Goal: Information Seeking & Learning: Find specific fact

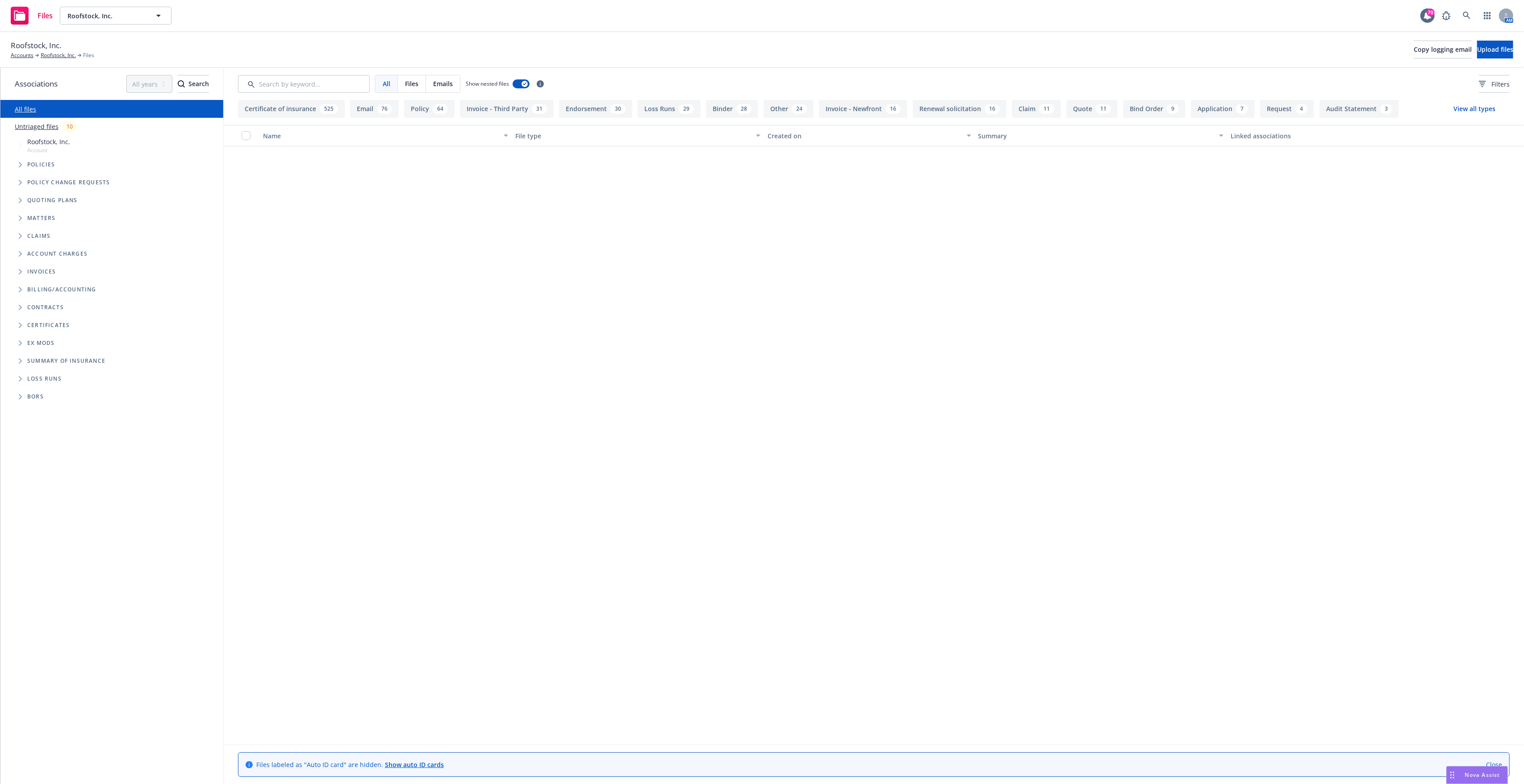
scroll to position [2440, 0]
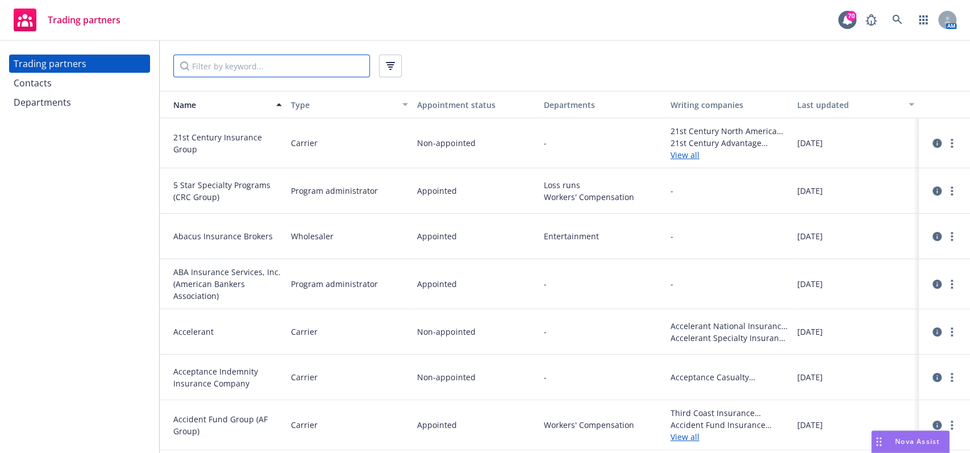
click at [266, 72] on input "Filter by keyword..." at bounding box center [271, 66] width 197 height 23
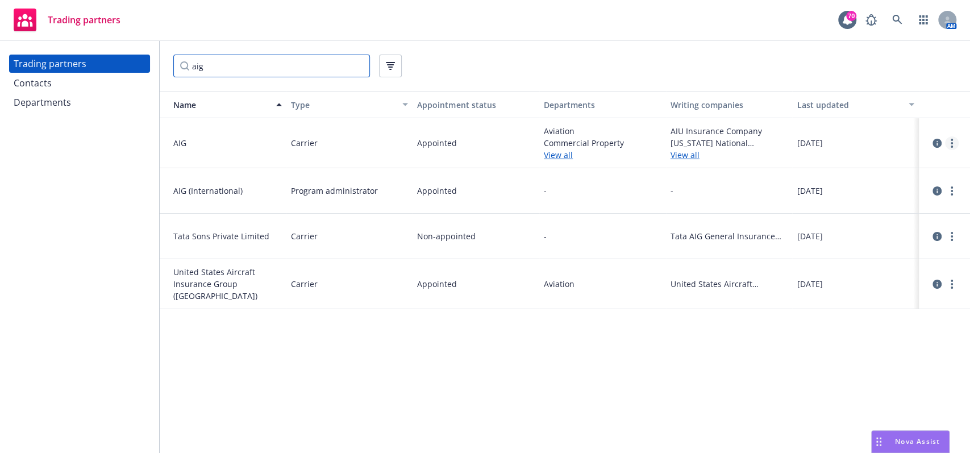
type input "aig"
click at [951, 146] on circle "more" at bounding box center [952, 146] width 2 height 2
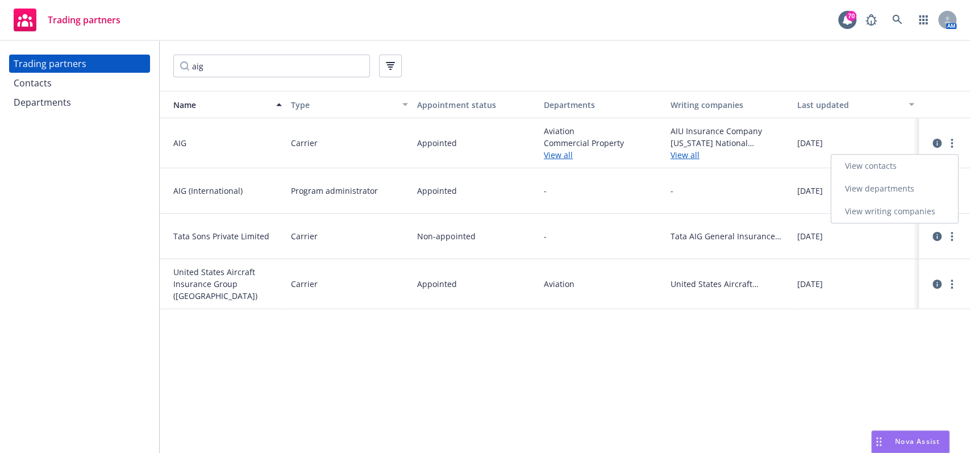
click at [915, 193] on link "View departments" at bounding box center [894, 188] width 127 height 23
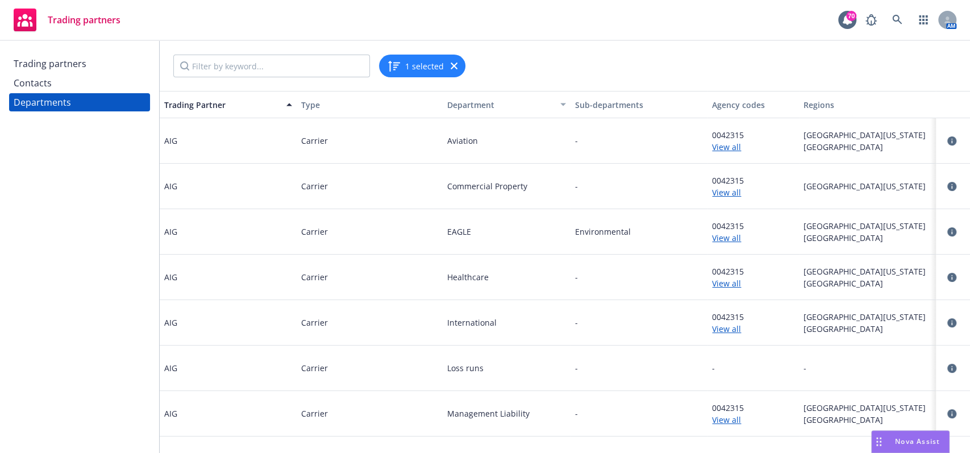
click at [84, 69] on div "Trading partners" at bounding box center [50, 64] width 73 height 18
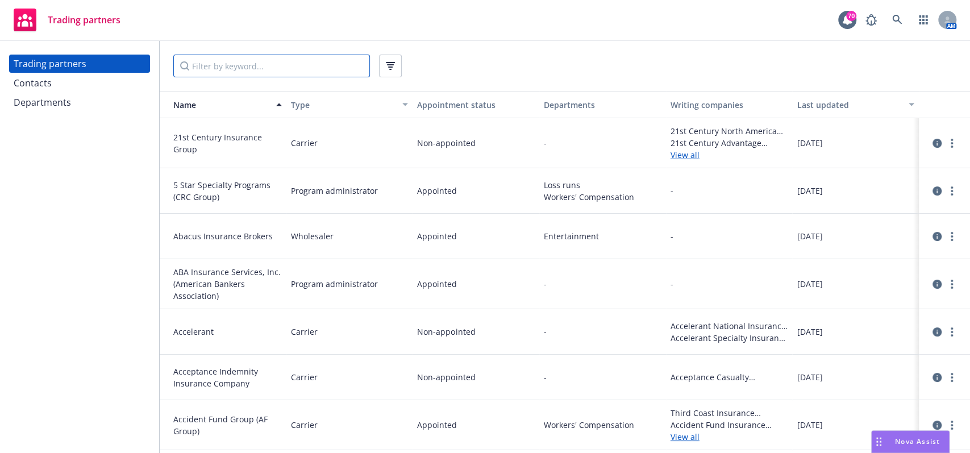
click at [206, 68] on input "Filter by keyword..." at bounding box center [271, 66] width 197 height 23
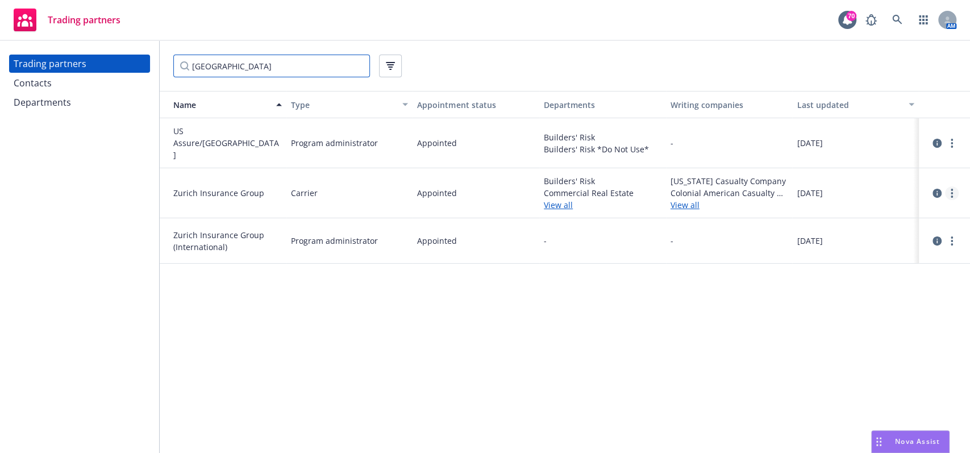
type input "zurich"
click at [950, 191] on link "more" at bounding box center [952, 193] width 14 height 14
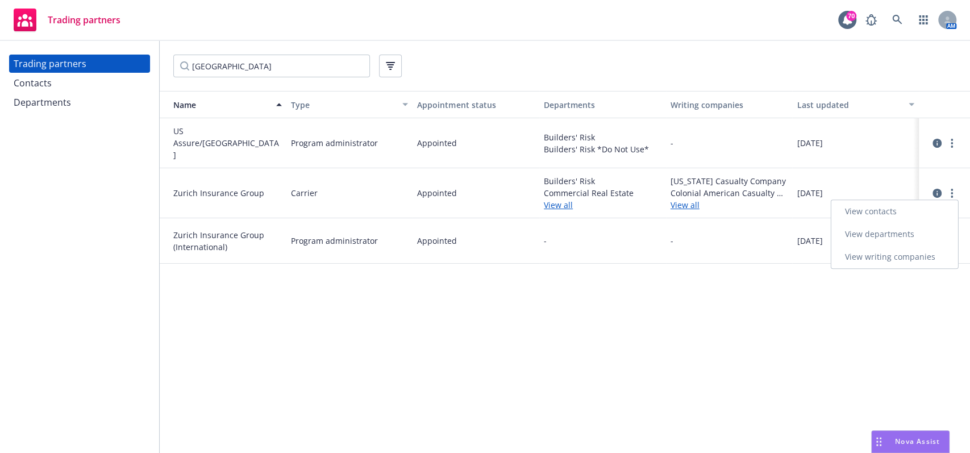
click at [875, 235] on link "View departments" at bounding box center [894, 234] width 127 height 23
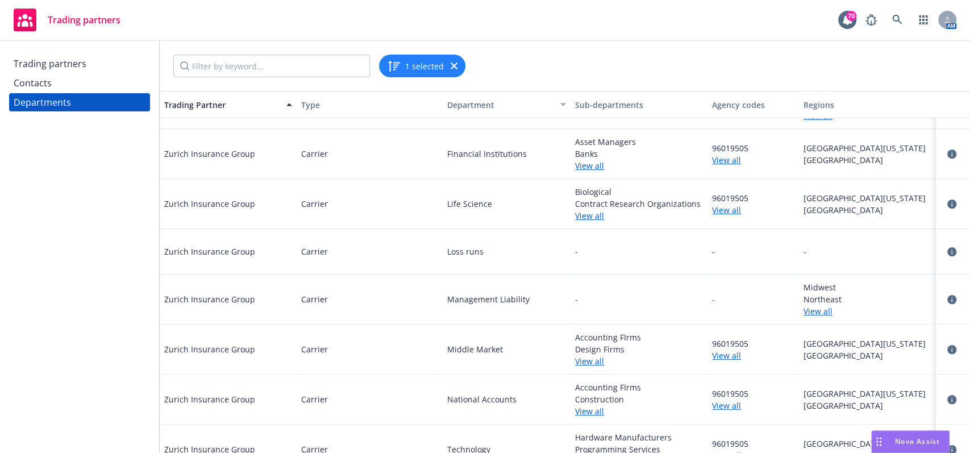
scroll to position [196, 0]
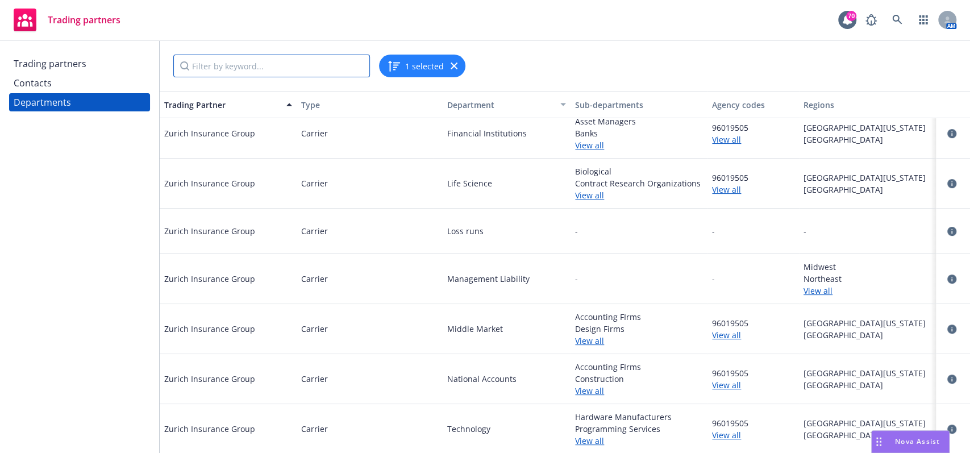
click at [290, 67] on input "Filter by keyword..." at bounding box center [271, 66] width 197 height 23
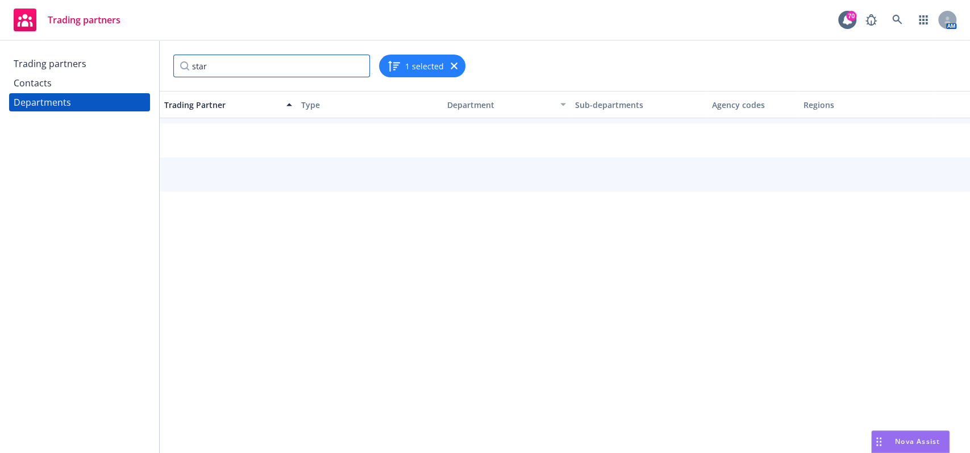
scroll to position [165, 0]
type input "s"
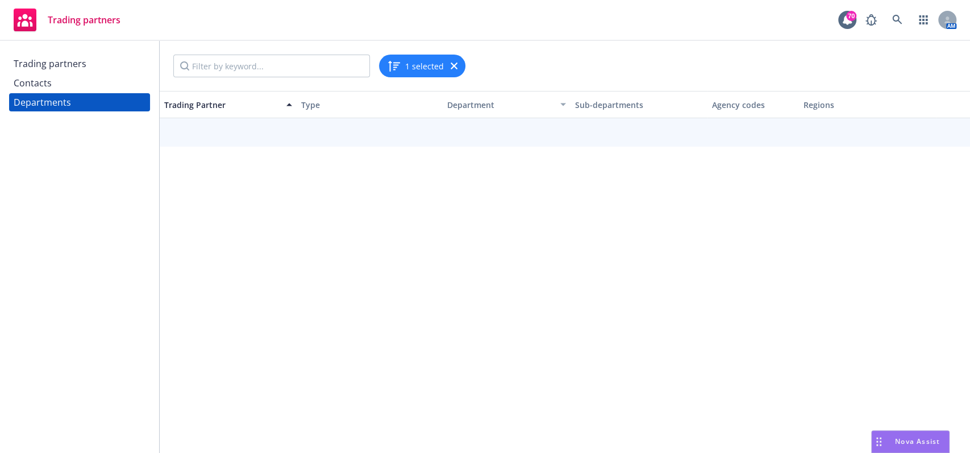
click at [109, 68] on div "Trading partners" at bounding box center [80, 64] width 132 height 18
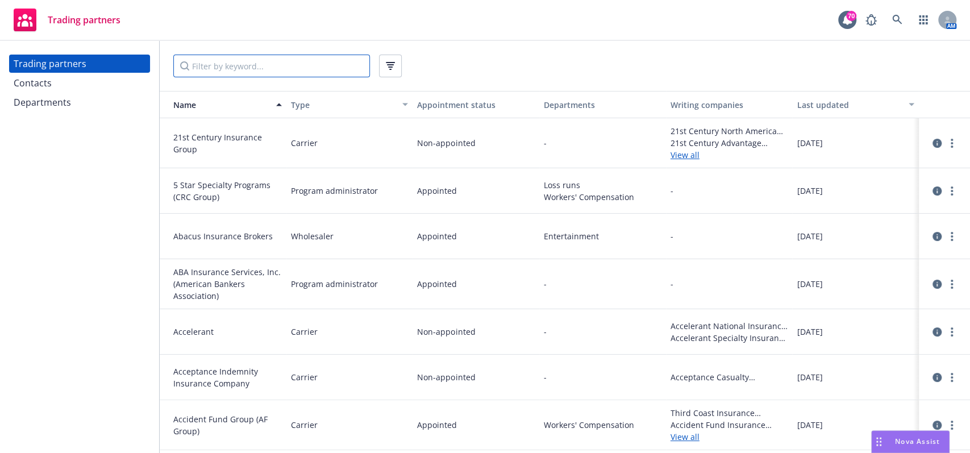
click at [217, 60] on input "Filter by keyword..." at bounding box center [271, 66] width 197 height 23
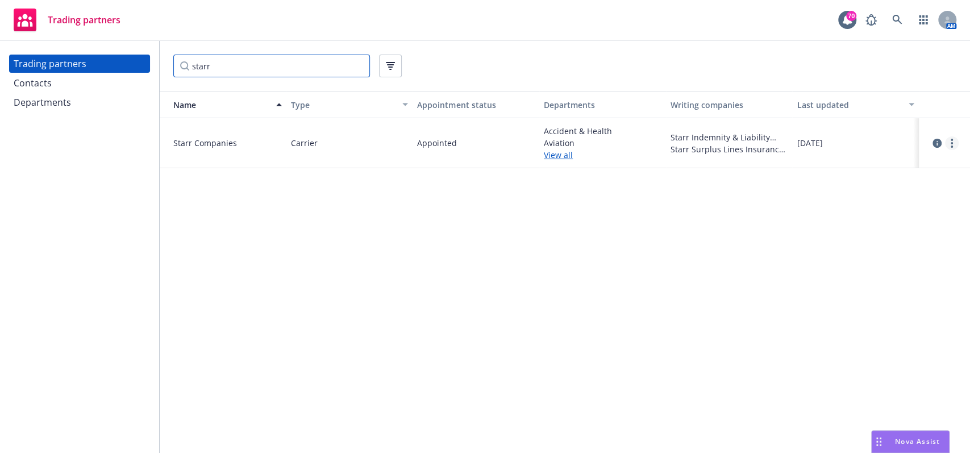
type input "starr"
click at [955, 143] on link "more" at bounding box center [952, 143] width 14 height 14
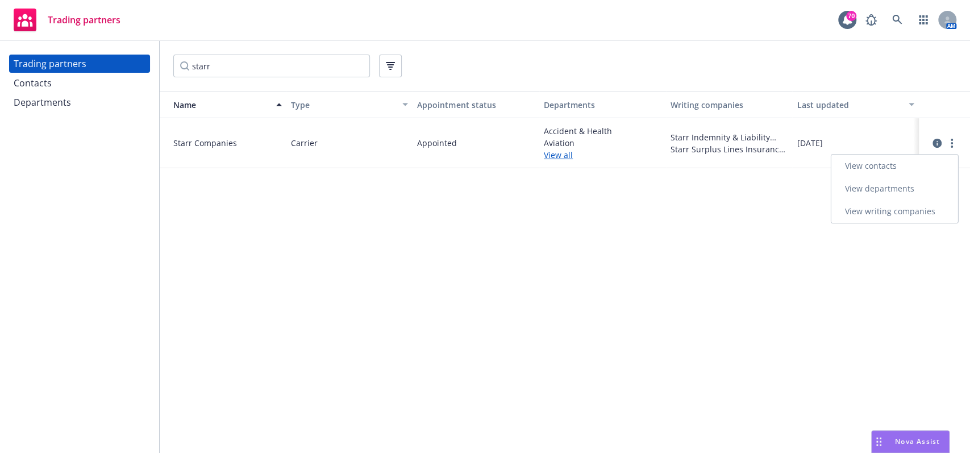
click at [873, 193] on link "View departments" at bounding box center [894, 188] width 127 height 23
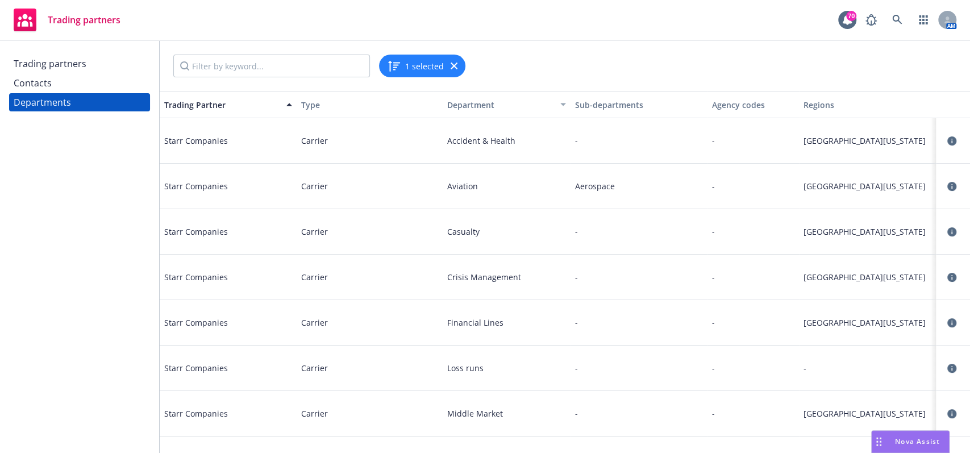
click at [73, 61] on div "Trading partners" at bounding box center [50, 64] width 73 height 18
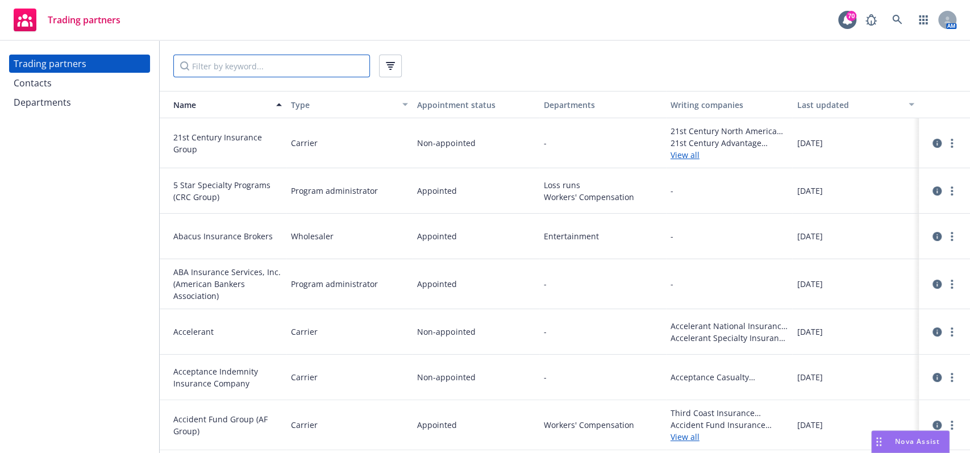
click at [220, 70] on input "Filter by keyword..." at bounding box center [271, 66] width 197 height 23
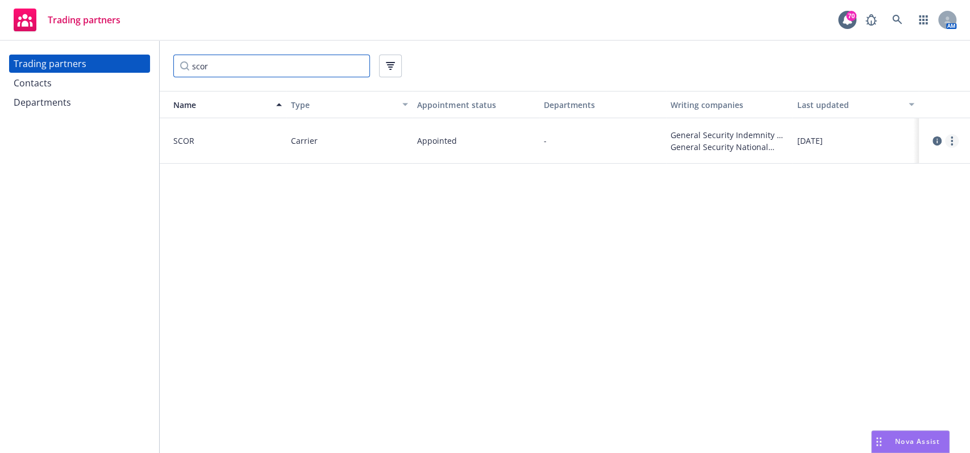
type input "scor"
click at [952, 143] on circle "more" at bounding box center [952, 144] width 2 height 2
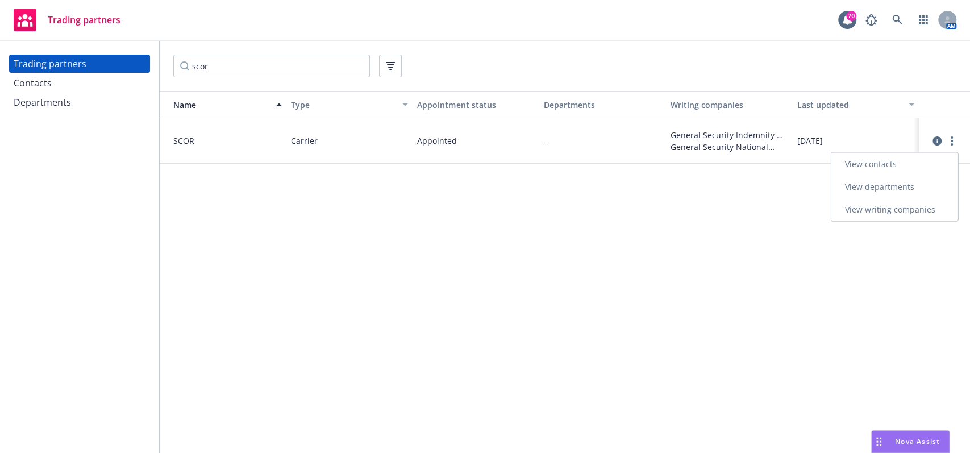
click at [918, 186] on link "View departments" at bounding box center [894, 187] width 127 height 23
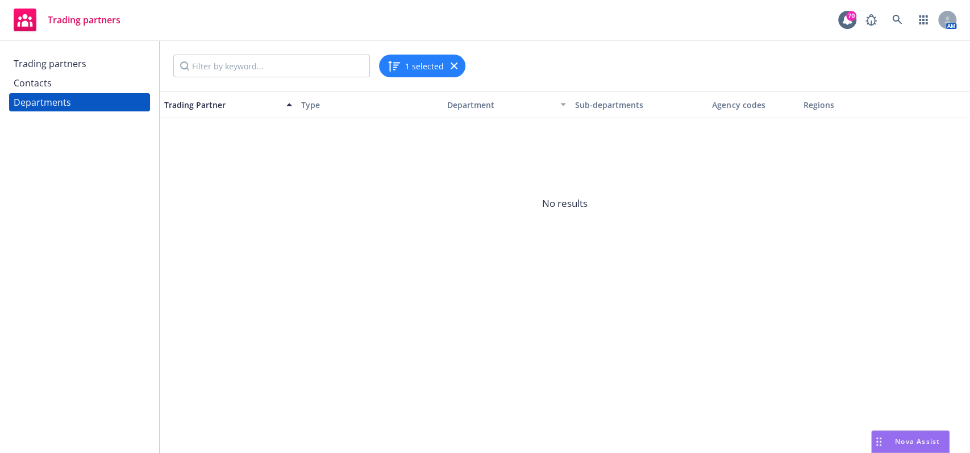
click at [60, 64] on div "Trading partners" at bounding box center [50, 64] width 73 height 18
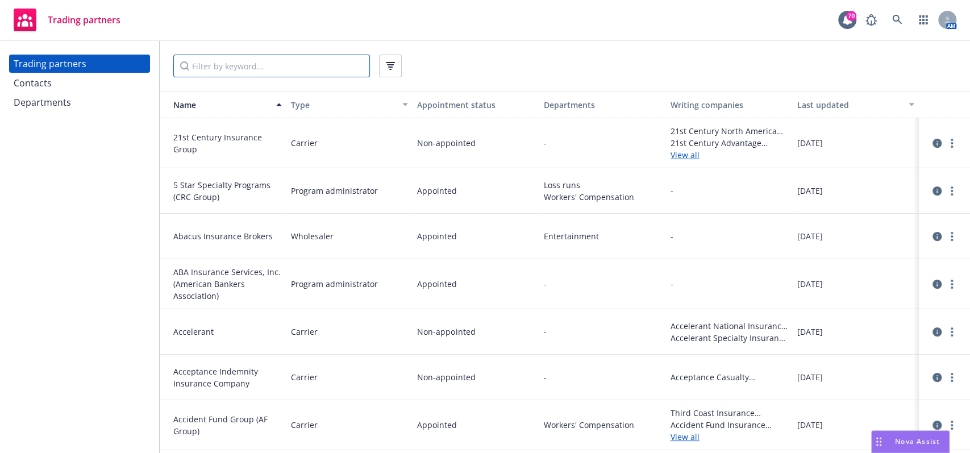
click at [190, 65] on input "Filter by keyword..." at bounding box center [271, 66] width 197 height 23
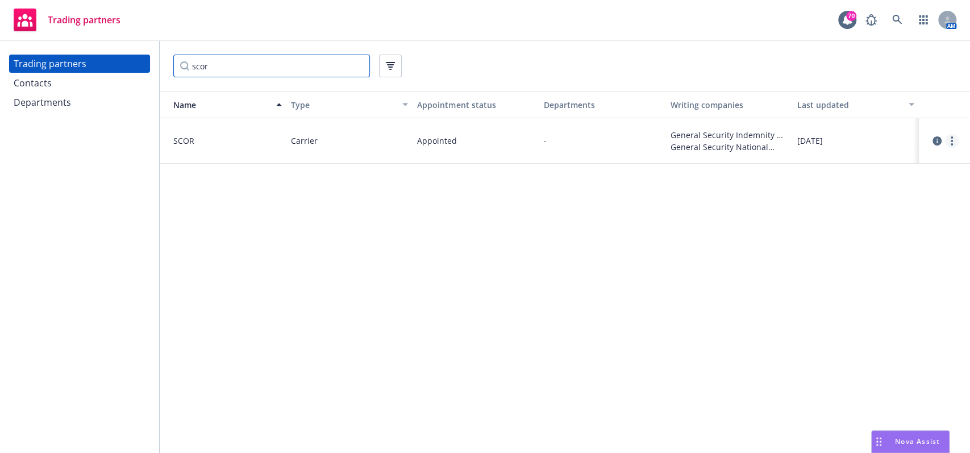
type input "scor"
click at [951, 140] on circle "more" at bounding box center [952, 141] width 2 height 2
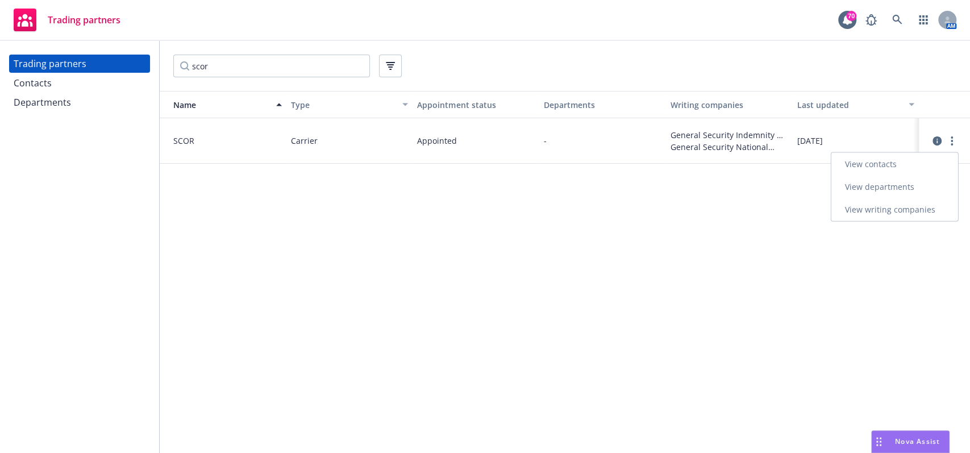
click at [873, 167] on link "View contacts" at bounding box center [894, 164] width 127 height 23
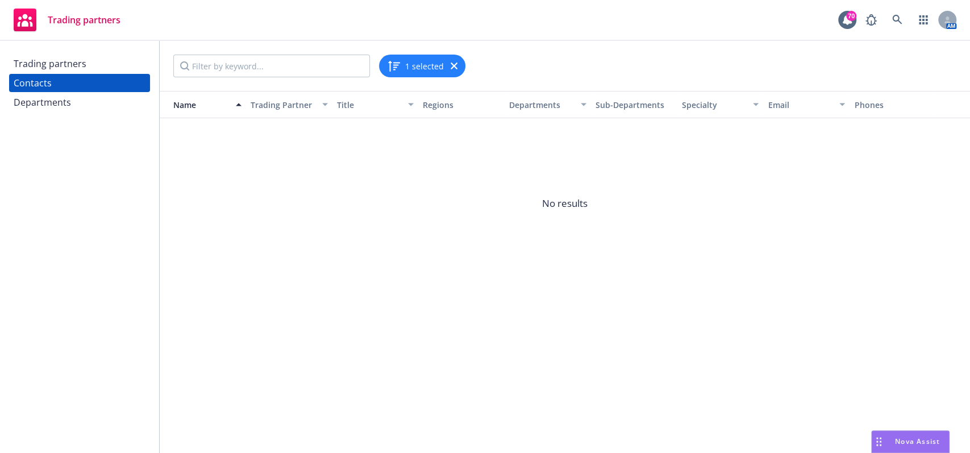
click at [44, 65] on div "Trading partners" at bounding box center [50, 64] width 73 height 18
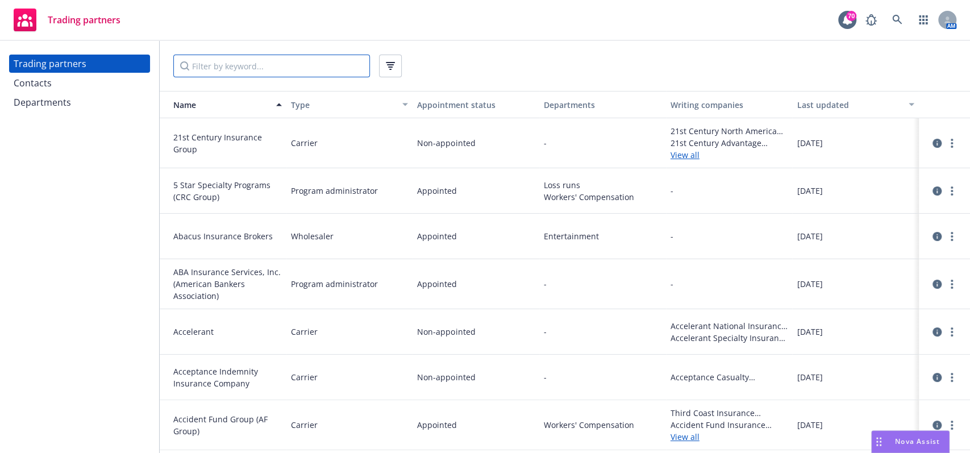
click at [186, 63] on input "Filter by keyword..." at bounding box center [271, 66] width 197 height 23
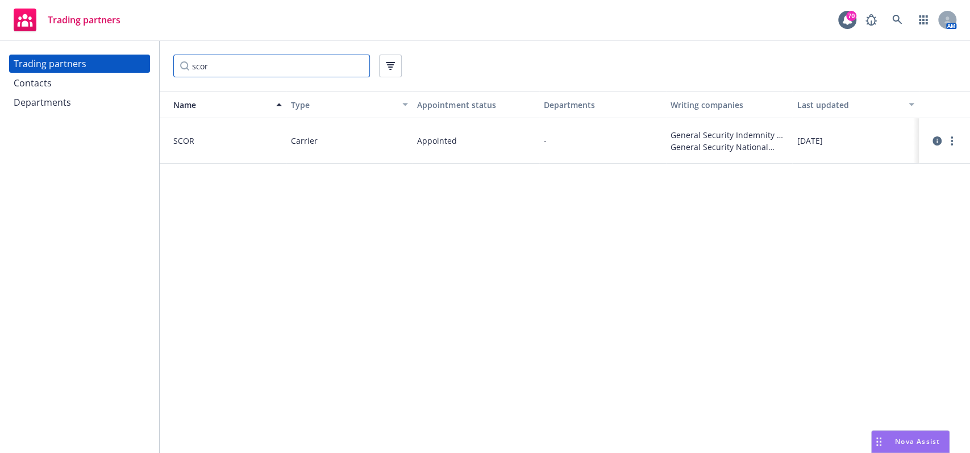
type input "scor"
click at [822, 145] on span "[DATE]" at bounding box center [810, 141] width 26 height 12
click at [949, 143] on link "more" at bounding box center [952, 141] width 14 height 14
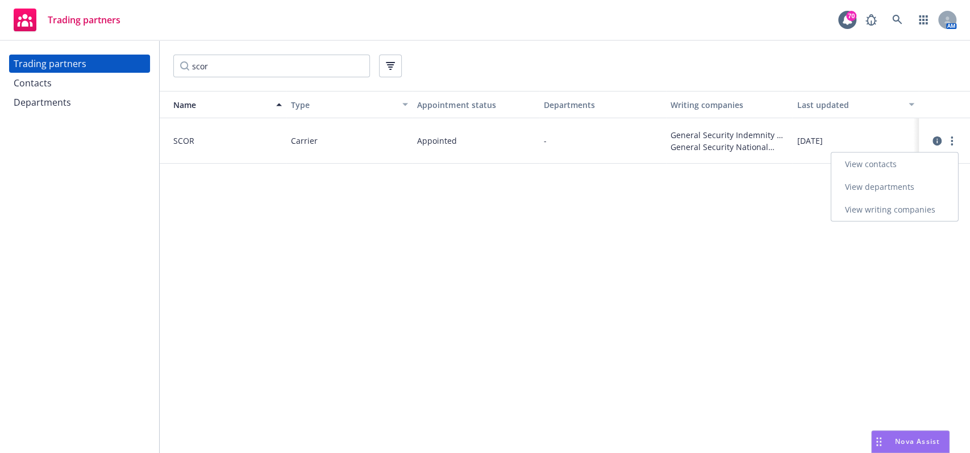
click at [912, 211] on link "View writing companies" at bounding box center [894, 209] width 127 height 23
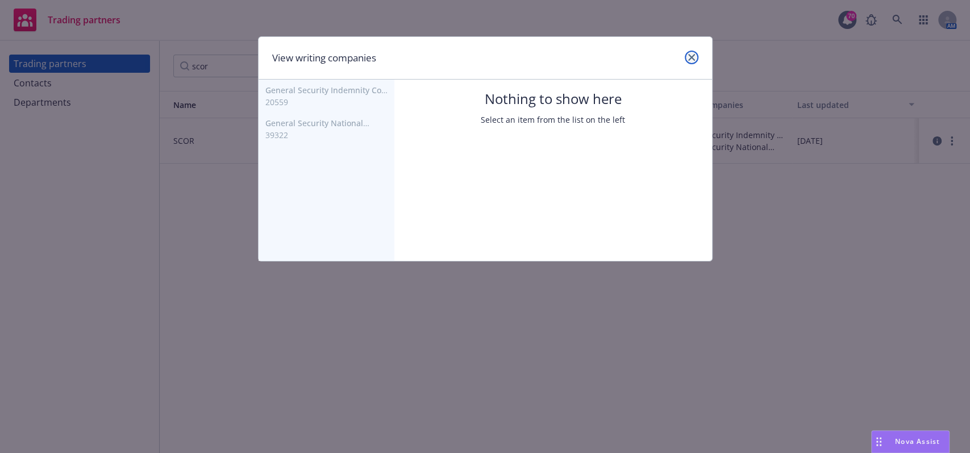
click at [689, 61] on link "close" at bounding box center [692, 58] width 14 height 14
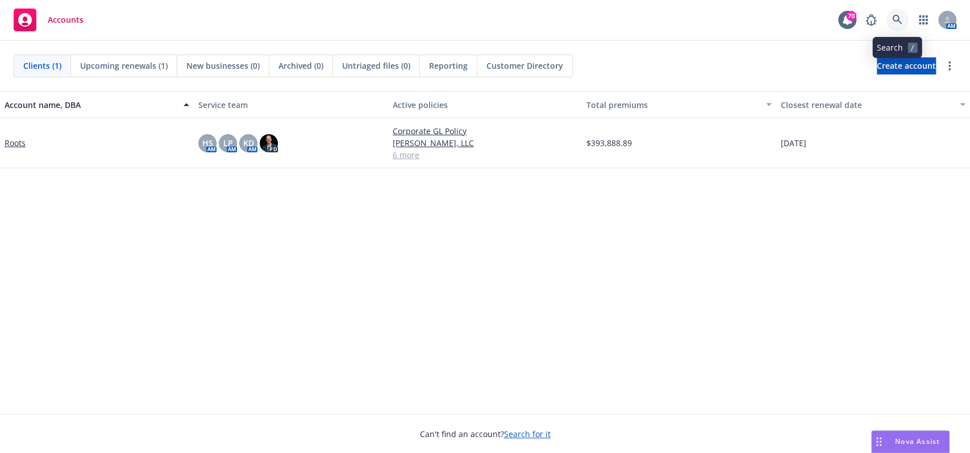
click at [888, 24] on link at bounding box center [897, 20] width 23 height 23
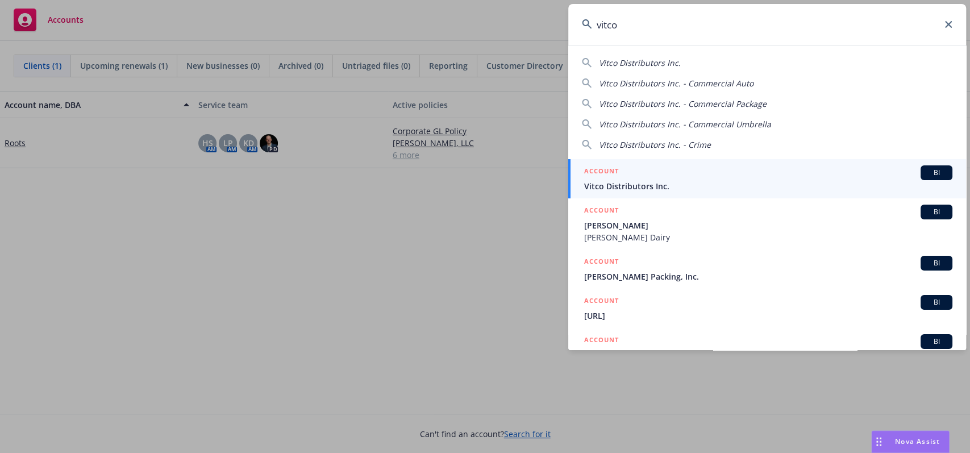
type input "vitco"
click at [667, 181] on span "Vitco Distributors Inc." at bounding box center [768, 186] width 368 height 12
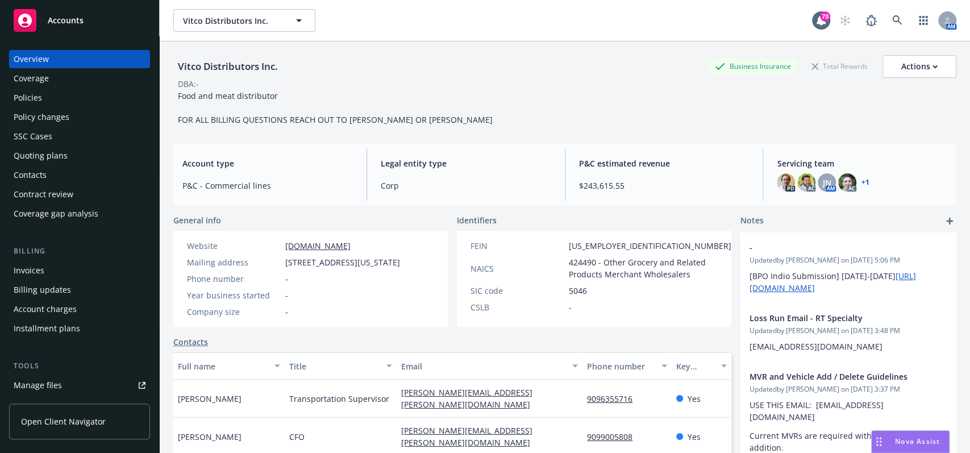
click at [59, 95] on div "Policies" at bounding box center [80, 98] width 132 height 18
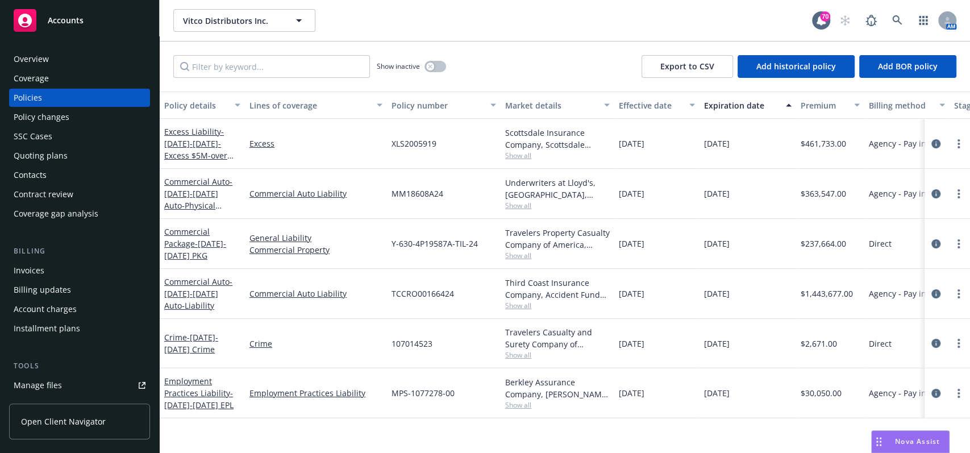
click at [518, 303] on span "Show all" at bounding box center [557, 306] width 105 height 10
click at [522, 252] on span "Show all" at bounding box center [557, 256] width 105 height 10
click at [525, 206] on span "Show all" at bounding box center [557, 206] width 105 height 10
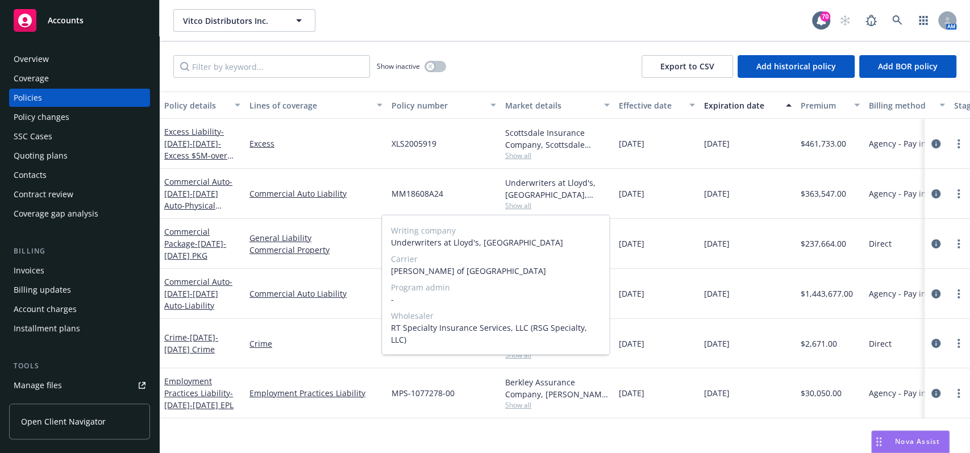
click at [556, 204] on span "Show all" at bounding box center [557, 206] width 105 height 10
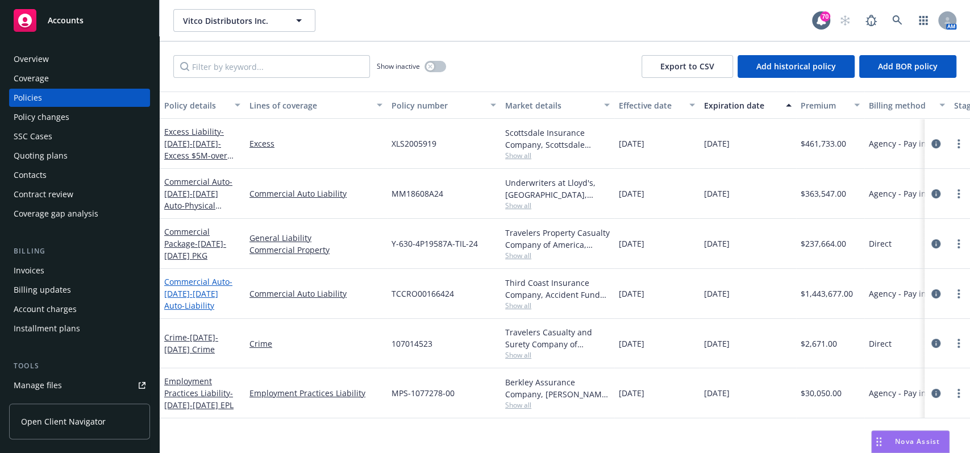
click at [214, 285] on link "Commercial Auto - 2024-2025 Auto-Liability" at bounding box center [198, 293] width 68 height 35
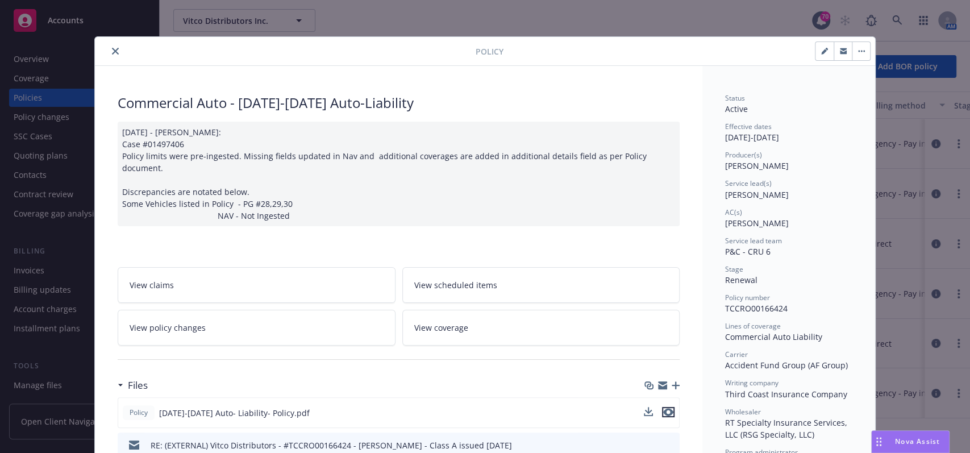
click at [663, 408] on icon "preview file" at bounding box center [668, 412] width 10 height 8
click at [109, 49] on button "close" at bounding box center [116, 51] width 14 height 14
click at [112, 51] on icon "close" at bounding box center [115, 51] width 7 height 7
click at [112, 54] on icon "close" at bounding box center [115, 51] width 7 height 7
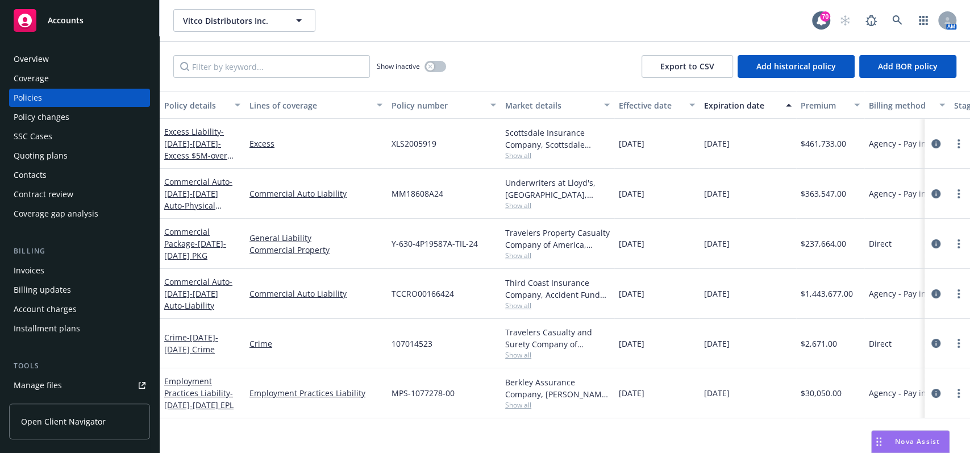
click at [107, 51] on div "Overview" at bounding box center [80, 59] width 132 height 18
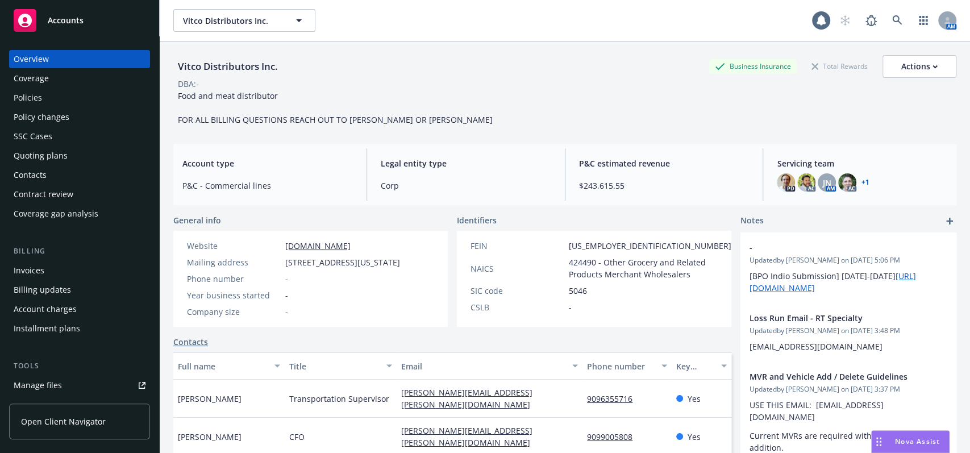
click at [66, 94] on div "Policies" at bounding box center [80, 98] width 132 height 18
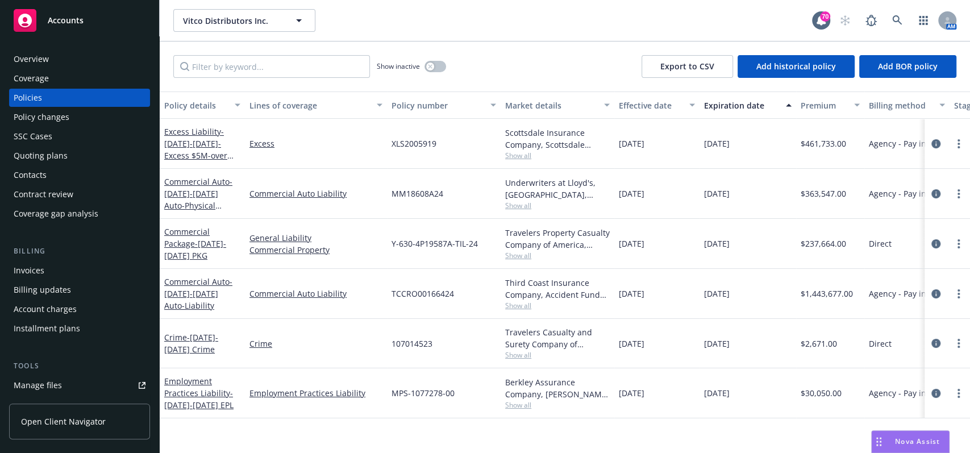
click at [583, 18] on div "Vitco Distributors Inc. Vitco Distributors Inc." at bounding box center [492, 20] width 639 height 23
click at [176, 278] on link "Commercial Auto - 2024-2025 Auto-Liability" at bounding box center [198, 293] width 68 height 35
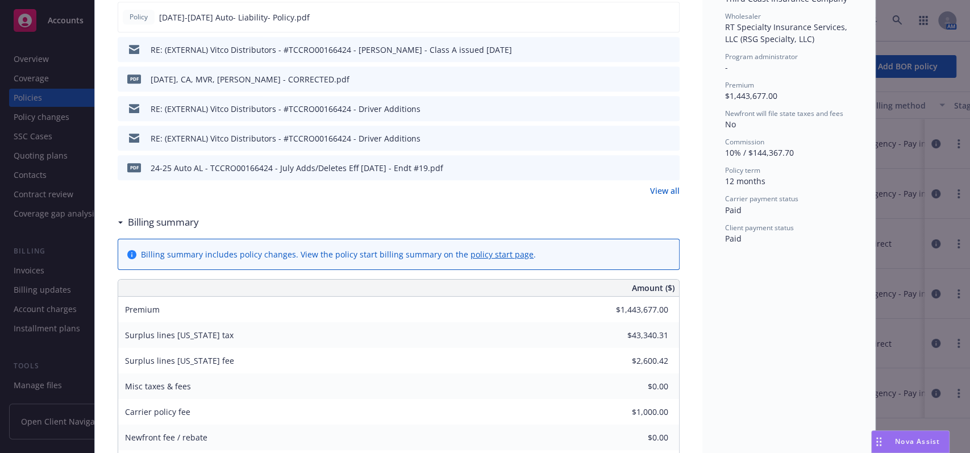
scroll to position [93, 0]
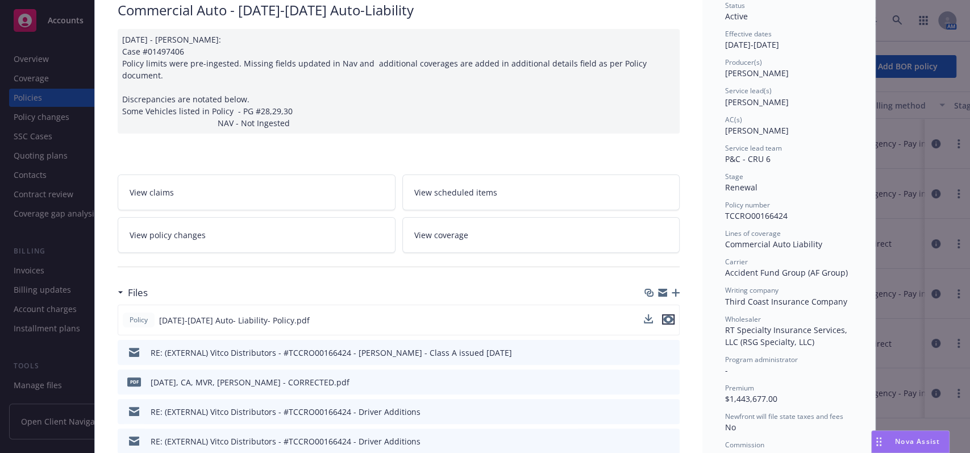
click at [664, 315] on icon "preview file" at bounding box center [668, 319] width 10 height 8
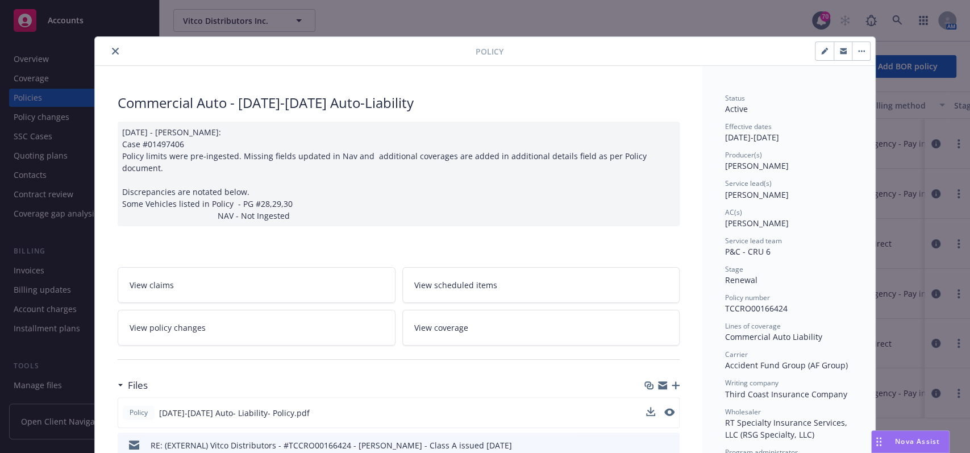
click at [112, 49] on icon "close" at bounding box center [115, 51] width 7 height 7
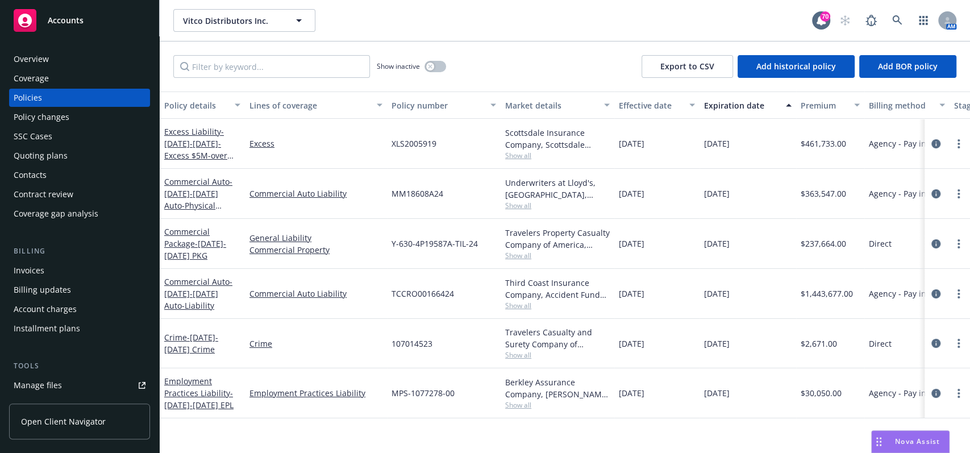
click at [59, 56] on div "Overview" at bounding box center [80, 59] width 132 height 18
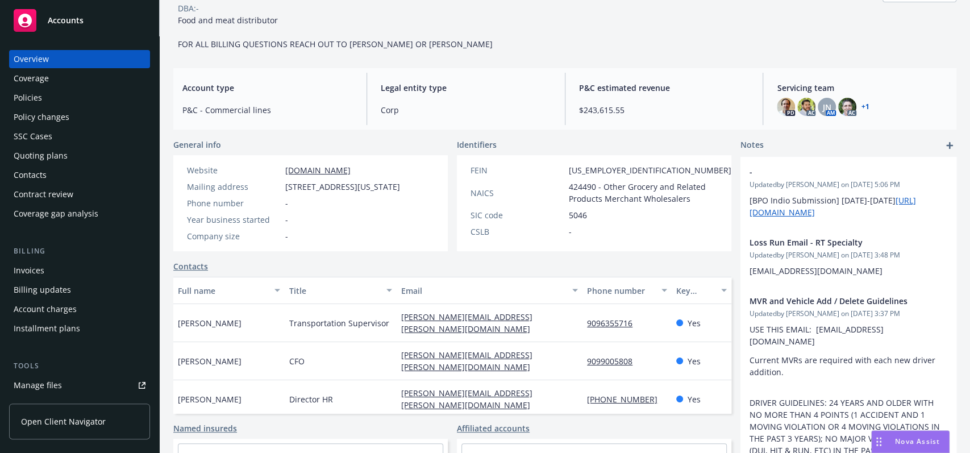
click at [38, 94] on div "Policies" at bounding box center [28, 98] width 28 height 18
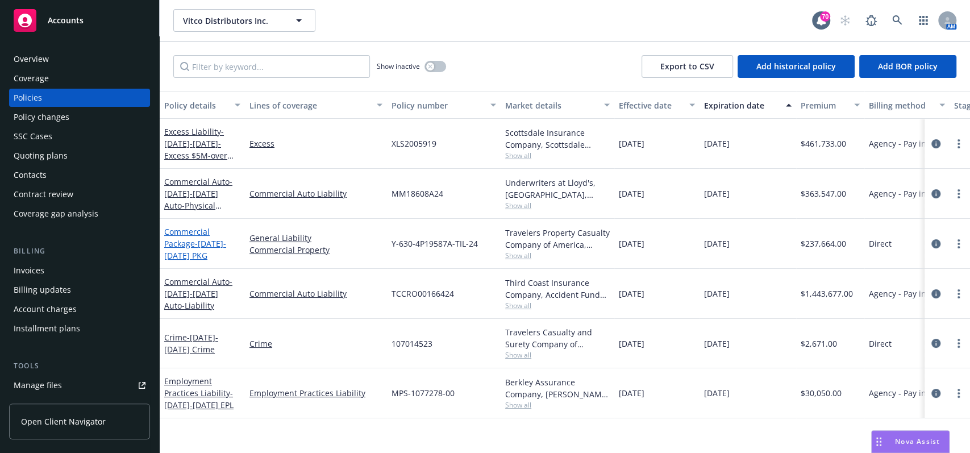
click at [220, 243] on span "- 2024-2025 PKG" at bounding box center [195, 249] width 62 height 23
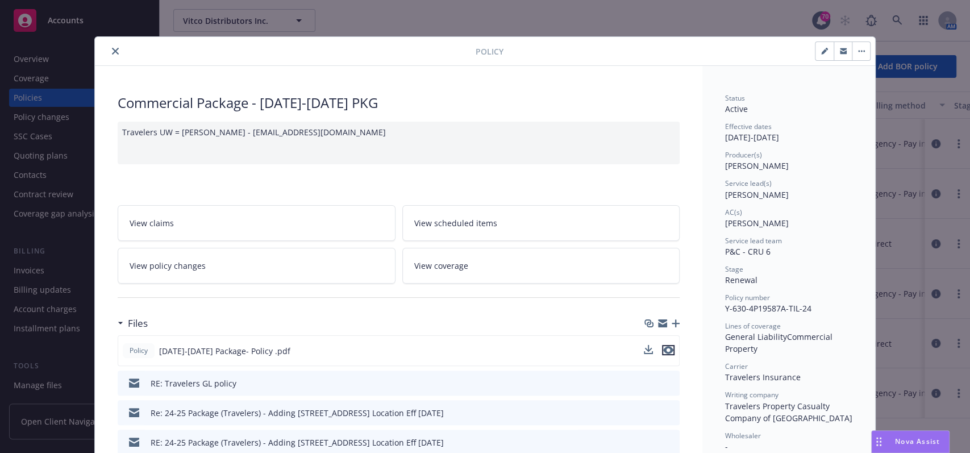
click at [663, 349] on icon "preview file" at bounding box center [668, 350] width 10 height 8
click at [113, 45] on div at bounding box center [287, 51] width 376 height 14
click at [109, 56] on button "close" at bounding box center [116, 51] width 14 height 14
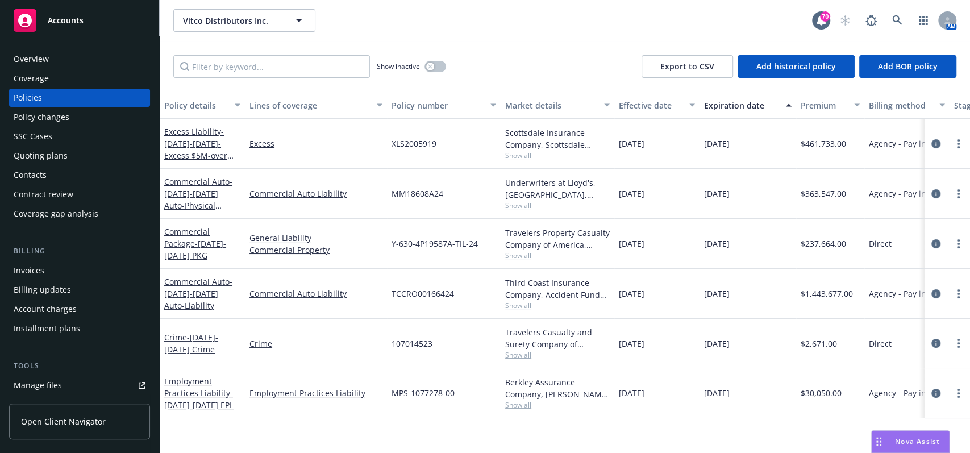
click at [59, 56] on div "Overview" at bounding box center [80, 59] width 132 height 18
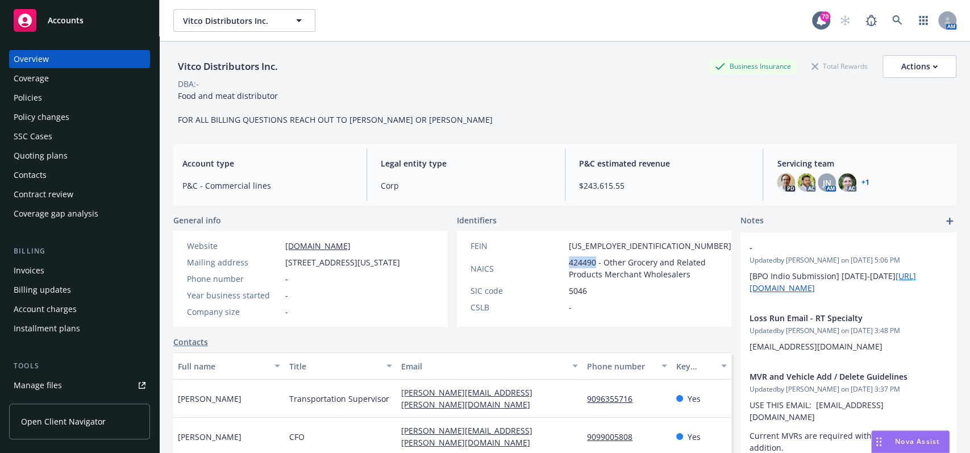
drag, startPoint x: 590, startPoint y: 262, endPoint x: 558, endPoint y: 259, distance: 32.0
click at [558, 259] on div "NAICS 424490 - Other Grocery and Related Products Merchant Wholesalers" at bounding box center [601, 268] width 270 height 24
copy div "424490"
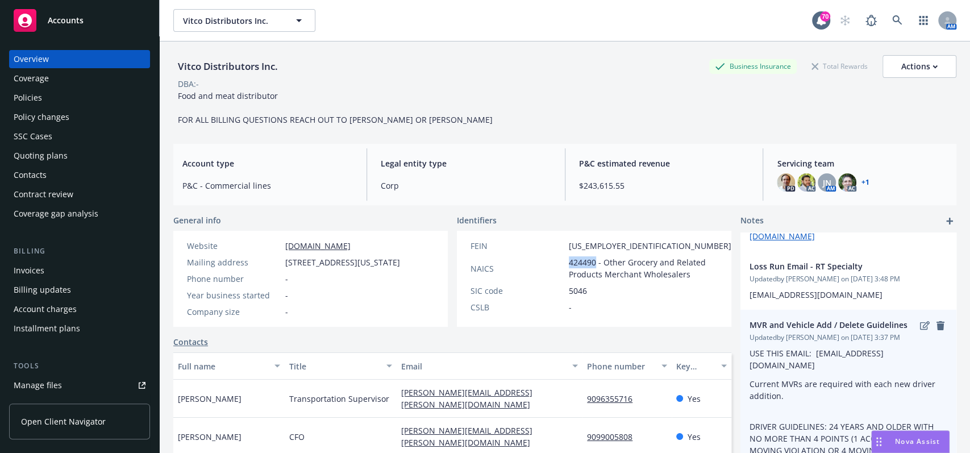
scroll to position [76, 0]
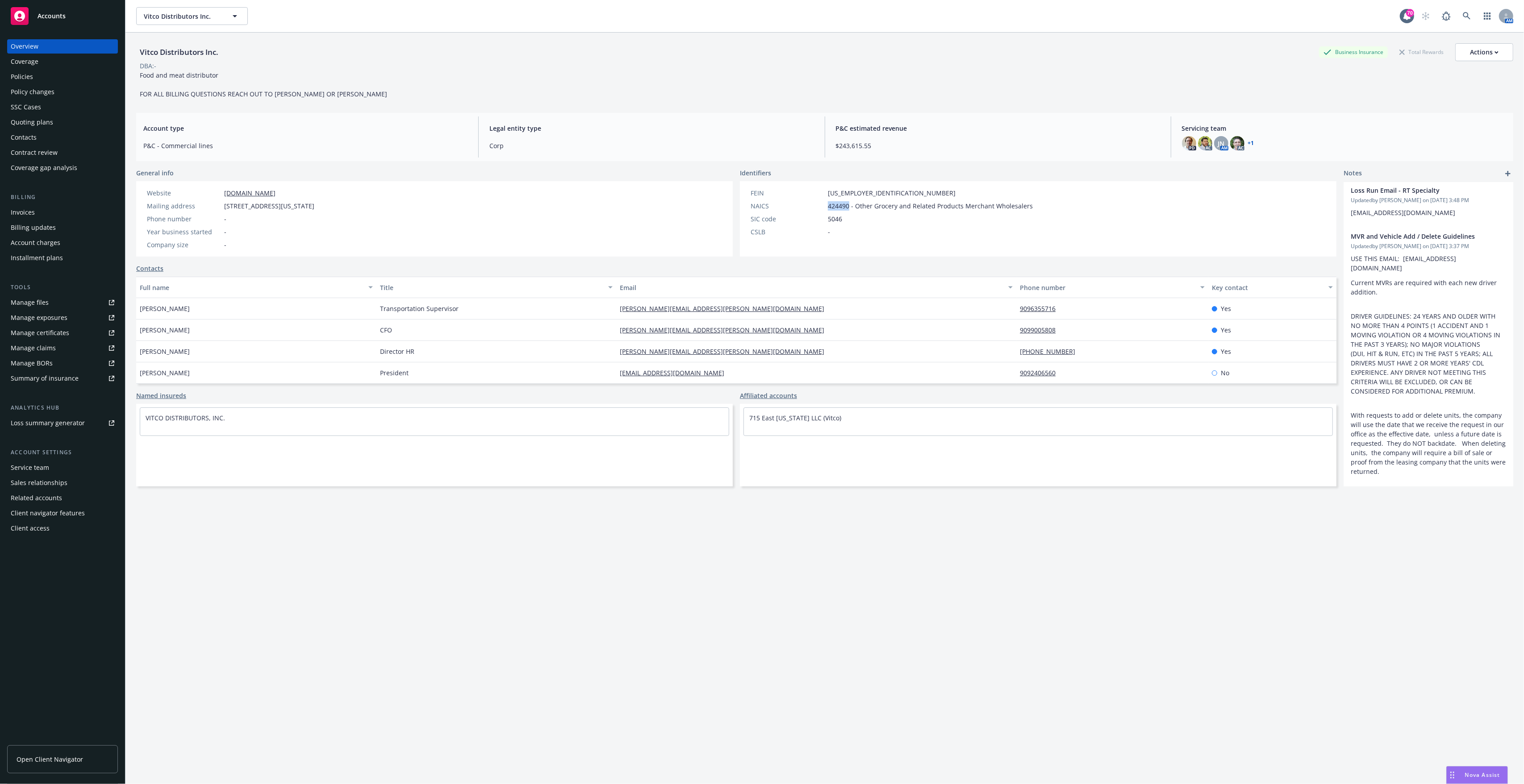
click at [38, 42] on div "Overview" at bounding box center [63, 46] width 104 height 14
click at [761, 17] on link "button" at bounding box center [1487, 16] width 18 height 18
click at [761, 86] on div "Vitco Distributors Inc. Business Insurance Total Rewards Actions DBA: - Food an…" at bounding box center [824, 71] width 1377 height 55
click at [761, 18] on div "AM" at bounding box center [1464, 16] width 97 height 18
click at [761, 16] on icon "button" at bounding box center [1486, 16] width 7 height 7
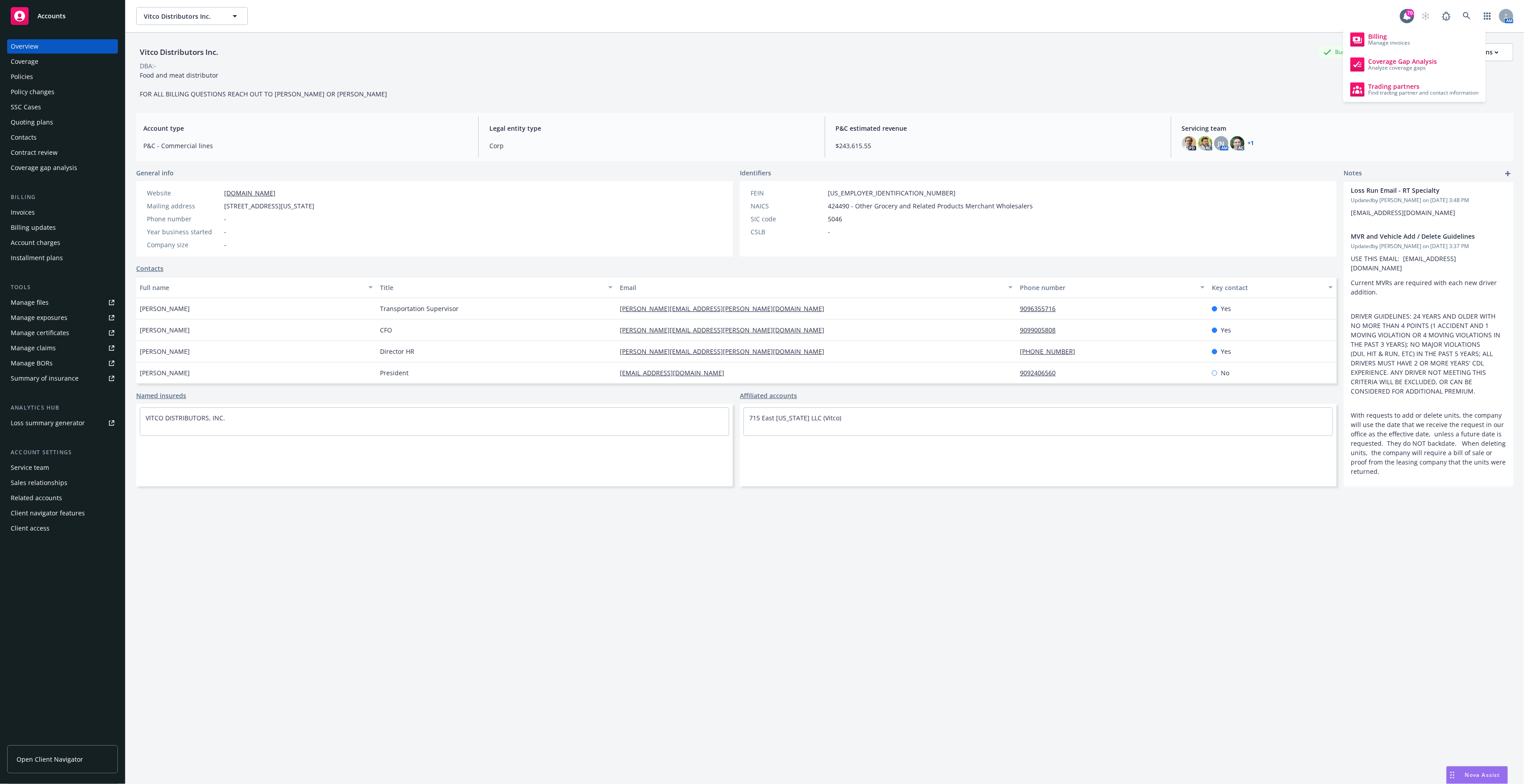
click at [500, 355] on div "Vitco Distributors Inc. Business Insurance Total Rewards Actions DBA: - Food an…" at bounding box center [824, 419] width 1377 height 774
click at [13, 71] on div "Policies" at bounding box center [22, 77] width 22 height 14
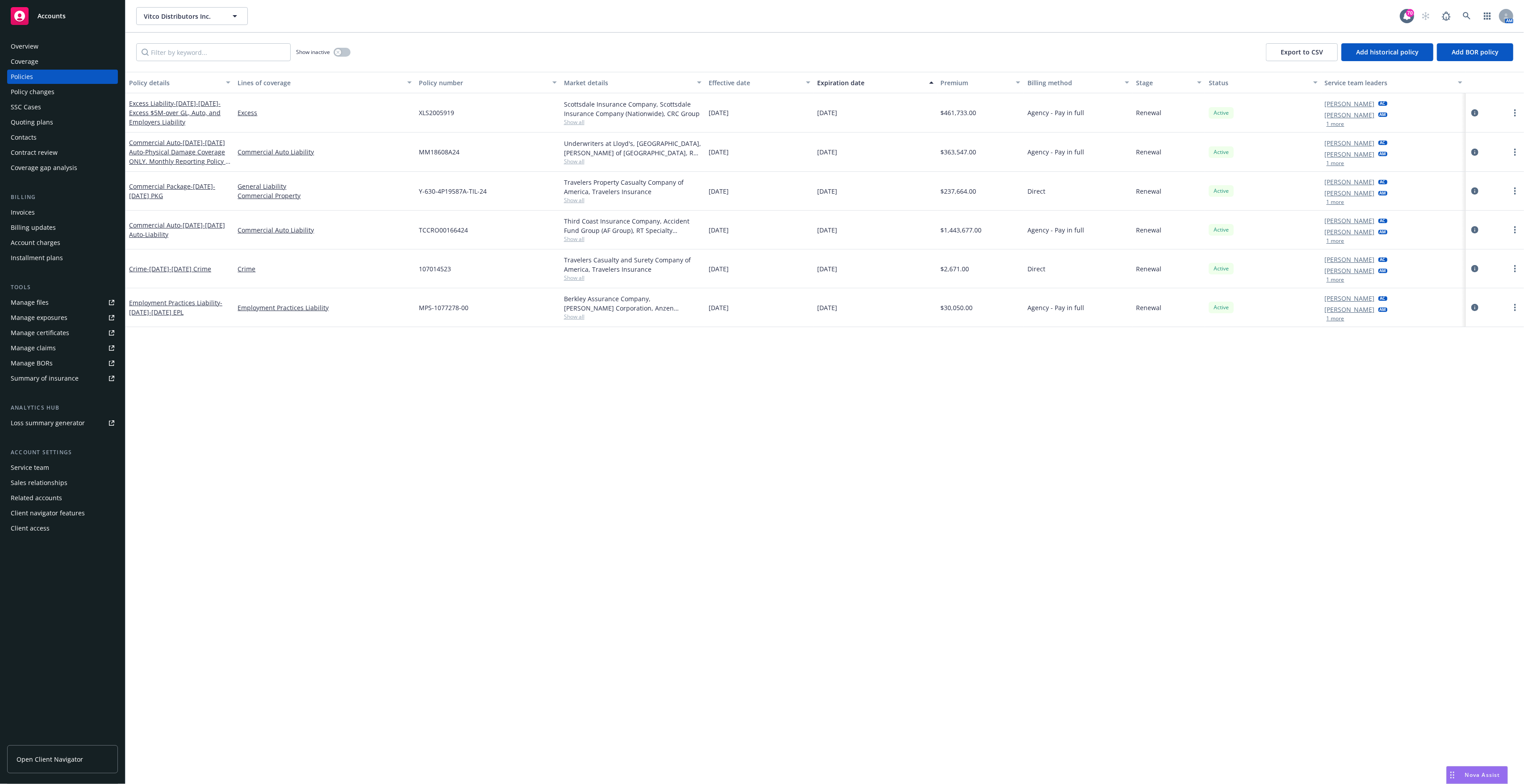
click at [18, 42] on div "Overview" at bounding box center [24, 46] width 27 height 14
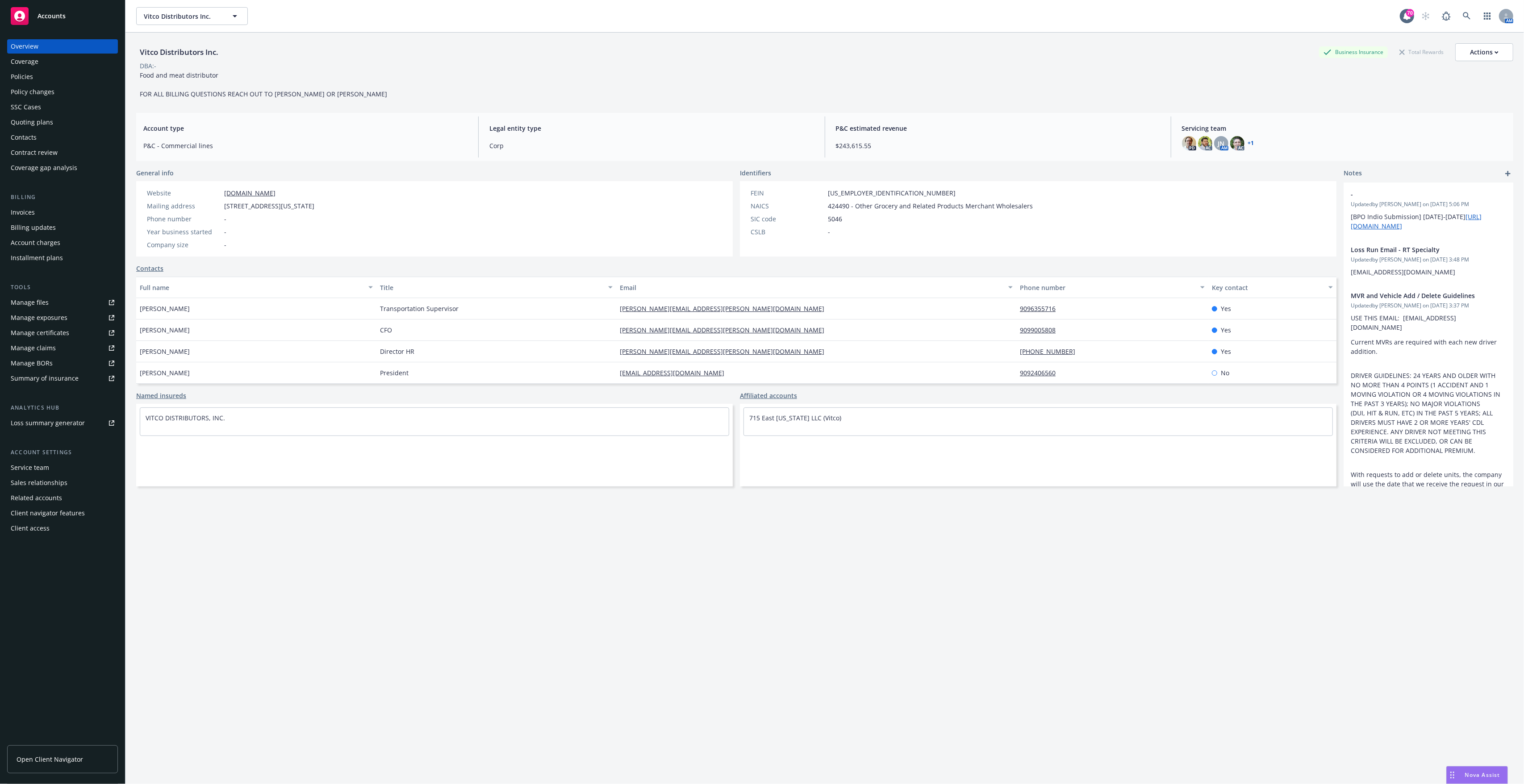
click at [38, 16] on span "Accounts" at bounding box center [52, 16] width 28 height 7
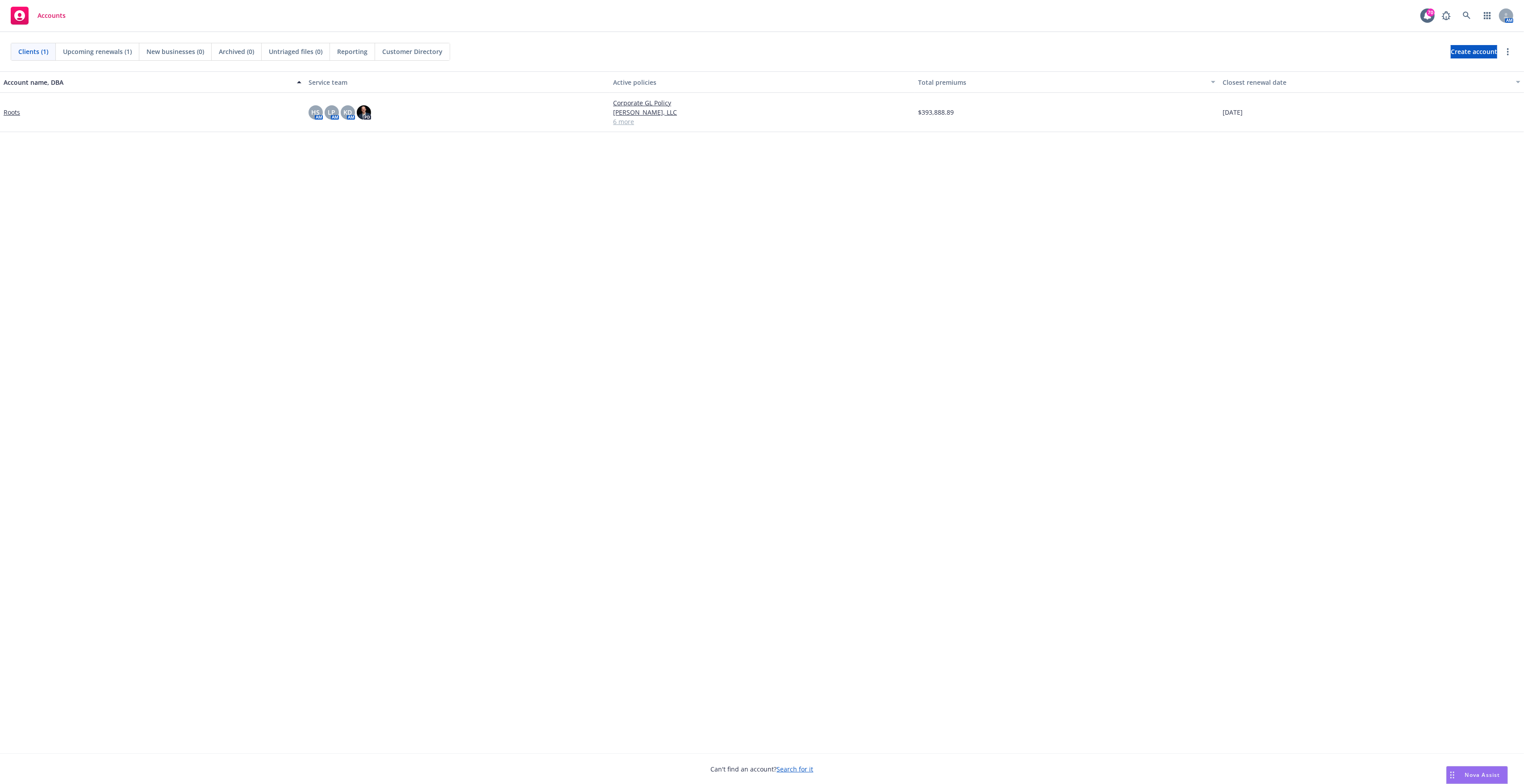
click at [16, 114] on link "Roots" at bounding box center [12, 112] width 16 height 9
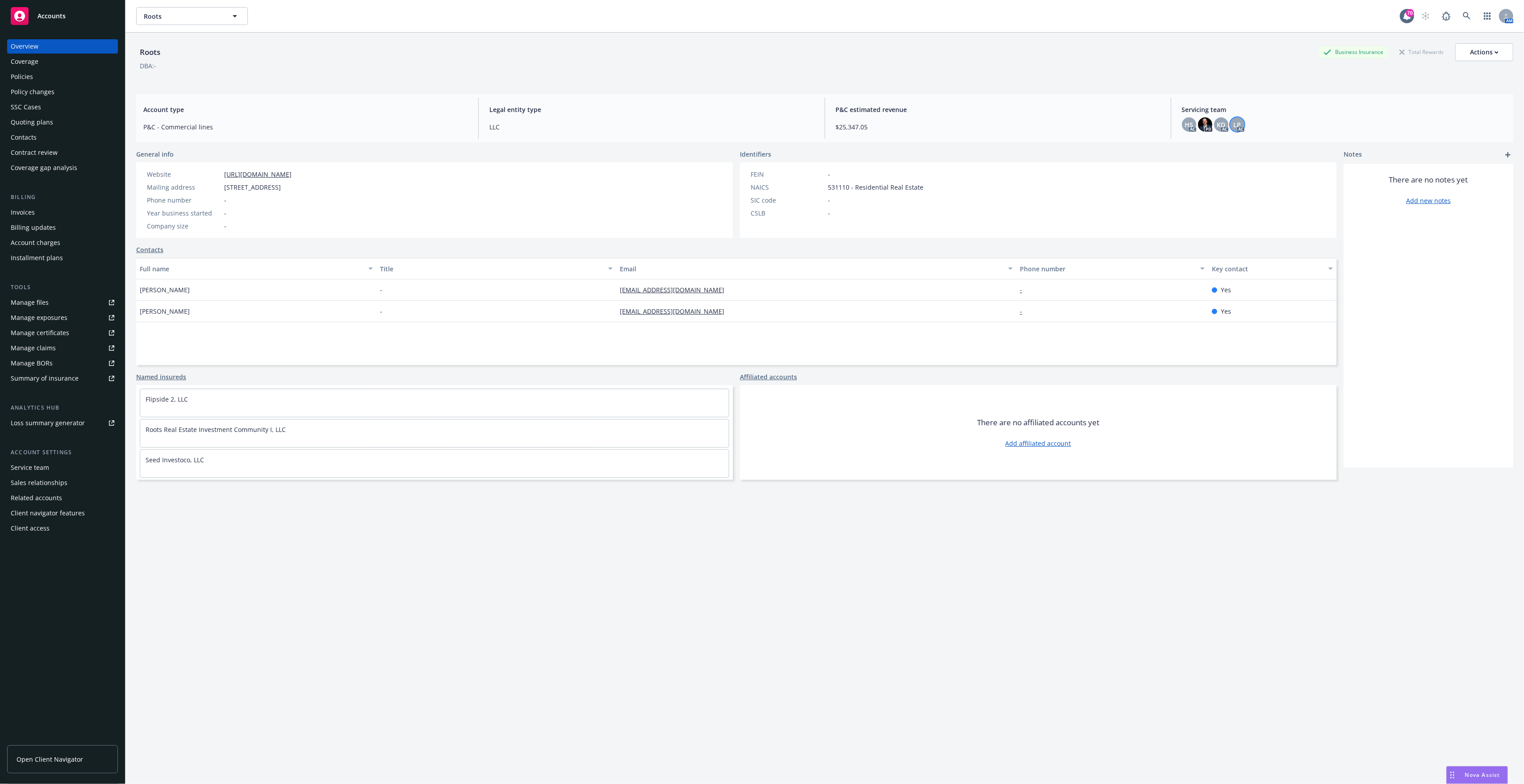
click at [761, 125] on span "LP" at bounding box center [1237, 125] width 8 height 9
click at [761, 115] on div "Servicing team HS AC PD KD AC LP AC" at bounding box center [1343, 118] width 339 height 41
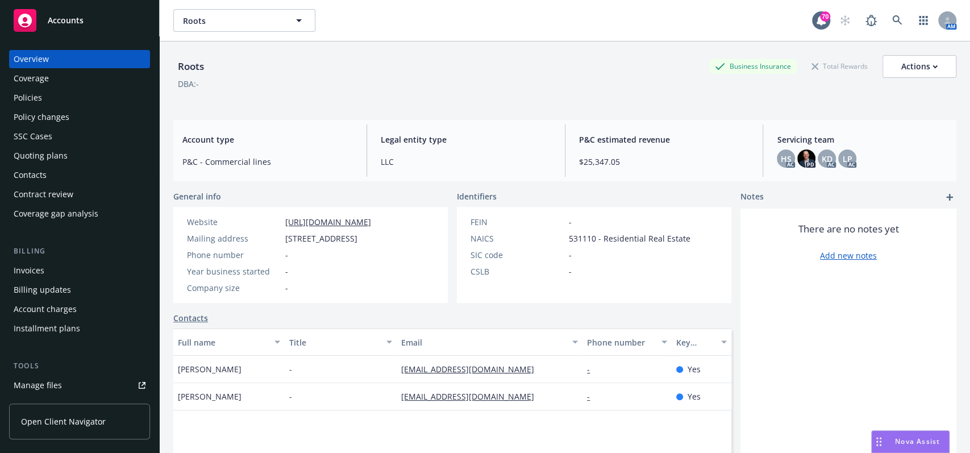
click at [908, 444] on span "Nova Assist" at bounding box center [917, 441] width 45 height 10
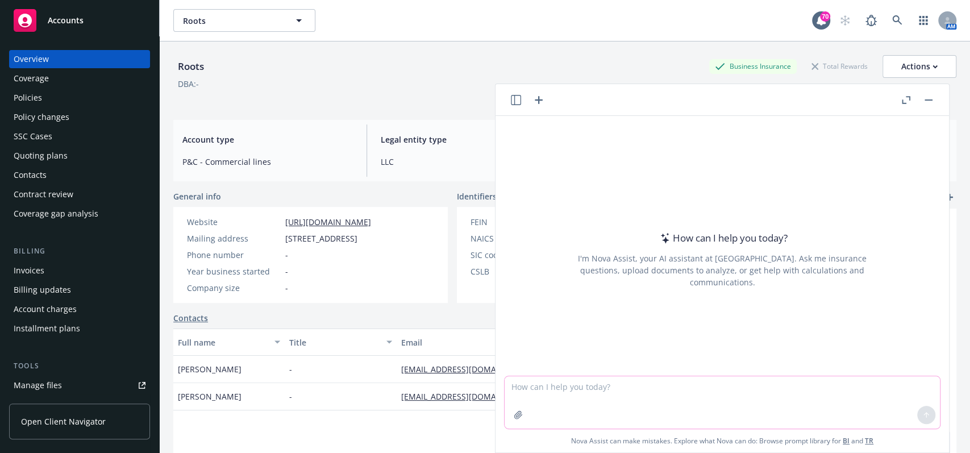
click at [719, 415] on textarea at bounding box center [722, 402] width 435 height 52
type textarea "Hi Nova! Can you tell me the names of any transportation accounts we have in Ne…"
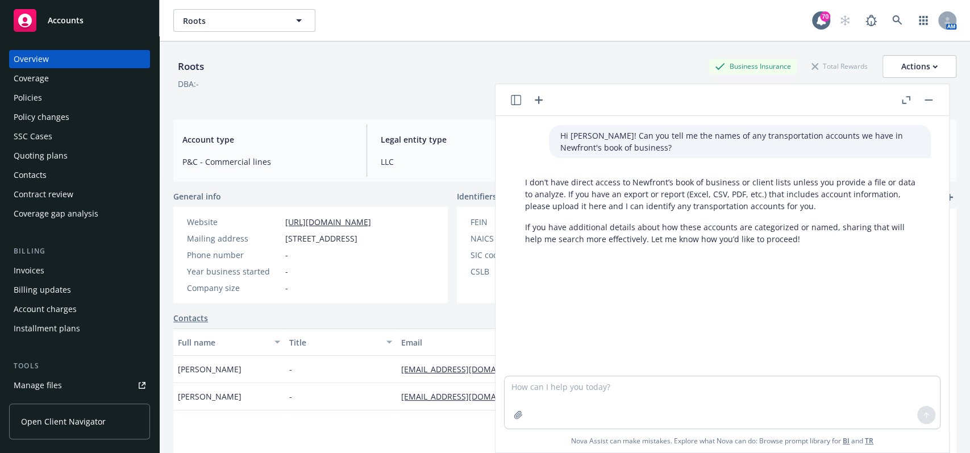
click at [662, 65] on div "Roots Business Insurance Total Rewards Actions" at bounding box center [564, 66] width 783 height 23
click at [927, 98] on button "button" at bounding box center [929, 100] width 14 height 14
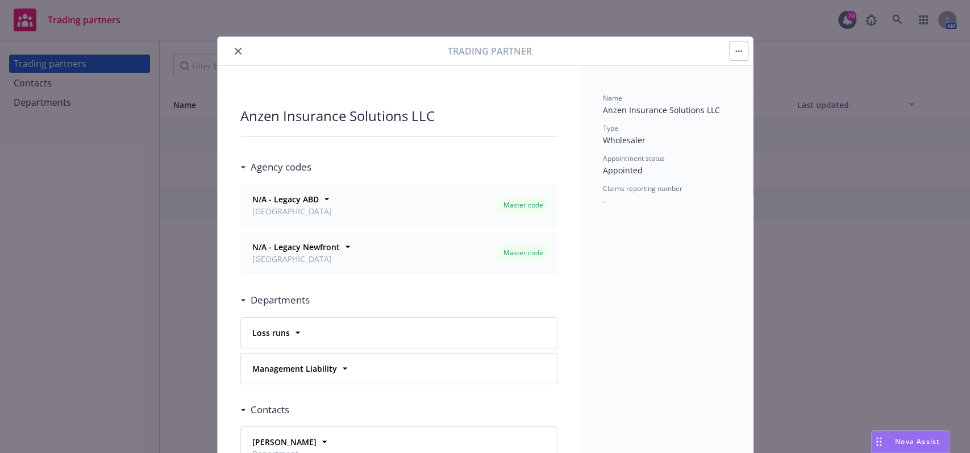
click at [235, 49] on icon "close" at bounding box center [238, 51] width 7 height 7
